Goal: Browse casually

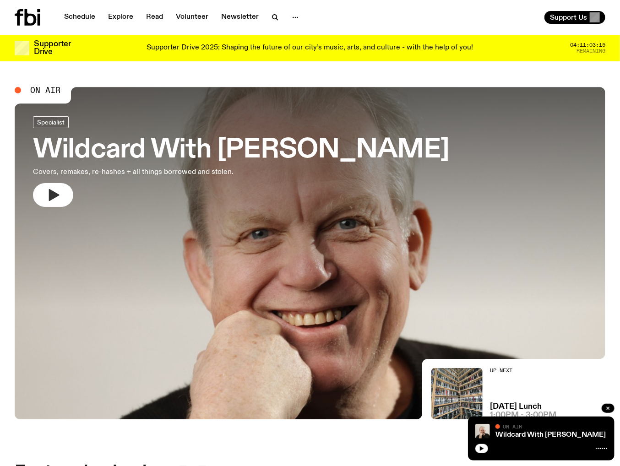
click at [54, 194] on icon "button" at bounding box center [54, 195] width 11 height 12
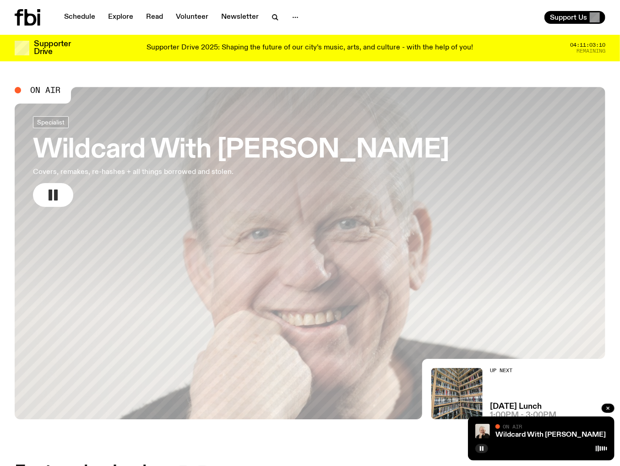
click at [54, 189] on icon "button" at bounding box center [53, 195] width 15 height 15
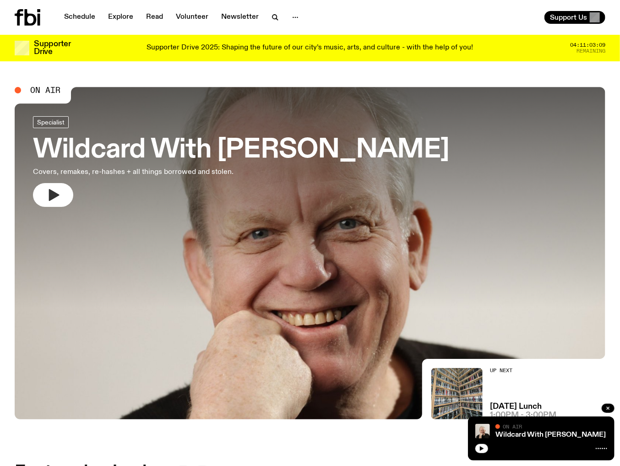
click at [54, 189] on icon "button" at bounding box center [53, 195] width 15 height 15
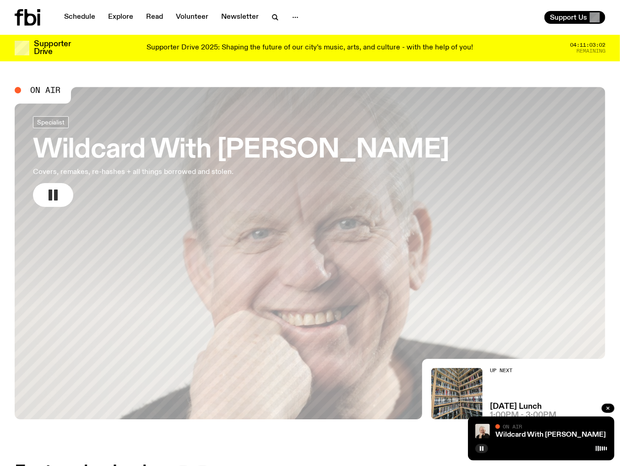
click at [54, 189] on icon "button" at bounding box center [53, 195] width 15 height 15
